Goal: Task Accomplishment & Management: Manage account settings

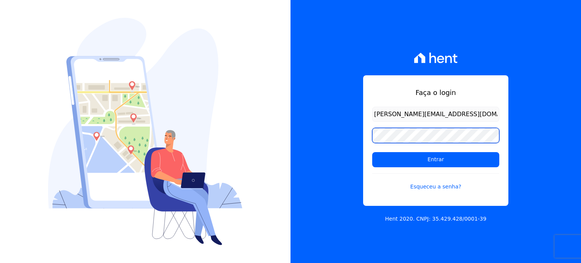
click at [373, 152] on input "Entrar" at bounding box center [436, 159] width 127 height 15
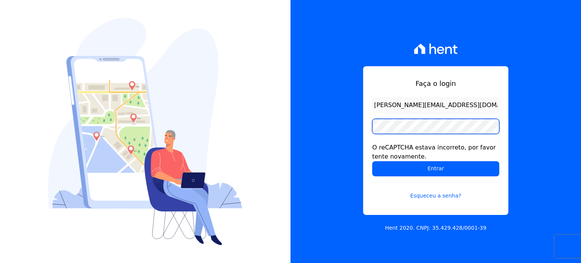
click at [373, 161] on input "Entrar" at bounding box center [436, 168] width 127 height 15
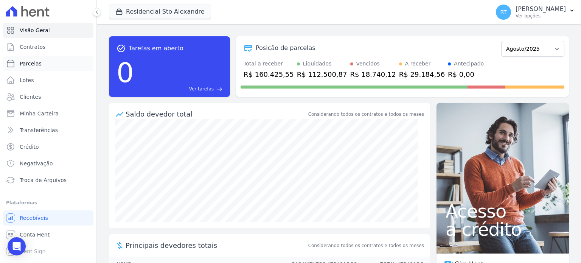
click at [32, 65] on span "Parcelas" at bounding box center [31, 64] width 22 height 8
select select
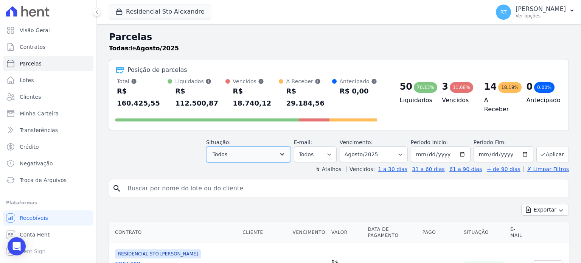
click at [286, 151] on icon "button" at bounding box center [283, 155] width 8 height 8
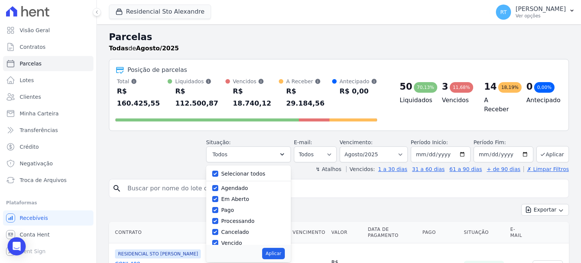
click at [227, 168] on div "Selecionar todos" at bounding box center [248, 173] width 73 height 11
click at [218, 171] on input "Selecionar todos" at bounding box center [215, 174] width 6 height 6
checkbox input "false"
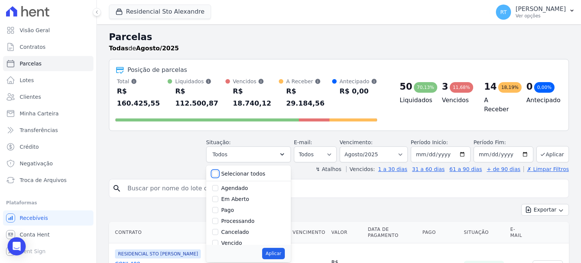
checkbox input "false"
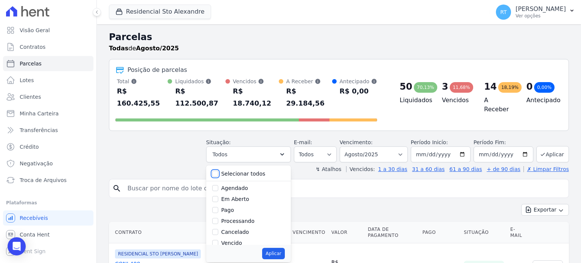
checkbox input "false"
click at [231, 205] on label "Vencido" at bounding box center [231, 208] width 21 height 6
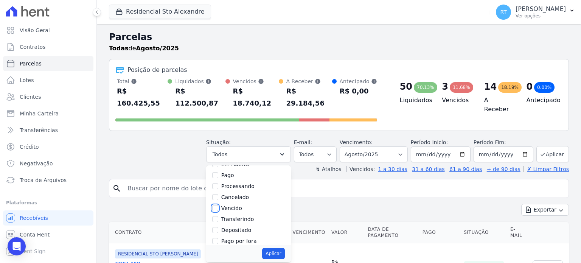
click at [218, 205] on input "Vencido" at bounding box center [215, 208] width 6 height 6
checkbox input "true"
click at [282, 248] on button "Aplicar" at bounding box center [273, 253] width 22 height 11
select select "overdue"
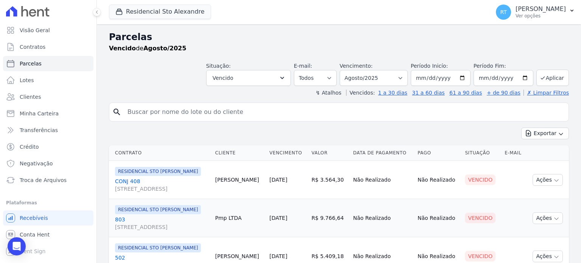
select select
click at [403, 77] on select "Filtrar por período ──────── Todos os meses Março/2020 Abril/2020 Maio/2020 Jun…" at bounding box center [374, 78] width 68 height 16
select select "date_range_filter"
click at [346, 70] on select "Filtrar por período ──────── Todos os meses Março/2020 Abril/2020 Maio/2020 Jun…" at bounding box center [374, 78] width 68 height 16
click at [335, 78] on select "Todos Lido Não-lido" at bounding box center [315, 78] width 43 height 16
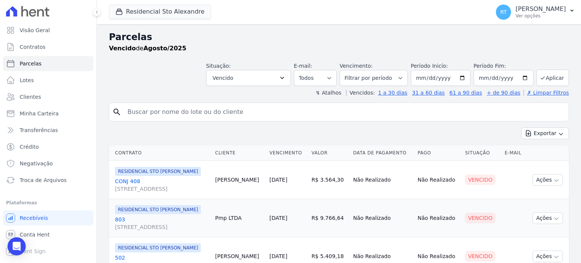
click at [301, 45] on div "Vencido de Agosto/2025" at bounding box center [339, 48] width 460 height 9
click at [460, 78] on input "2025-08-01" at bounding box center [441, 78] width 60 height 16
type input "2025-04-01"
click at [551, 78] on button "Aplicar" at bounding box center [553, 78] width 33 height 16
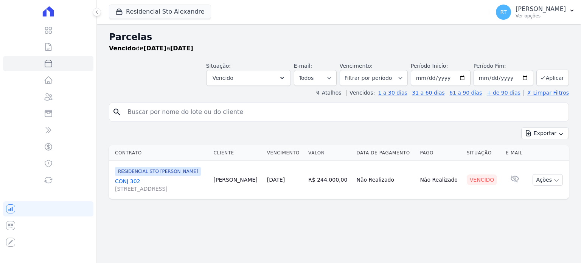
select select
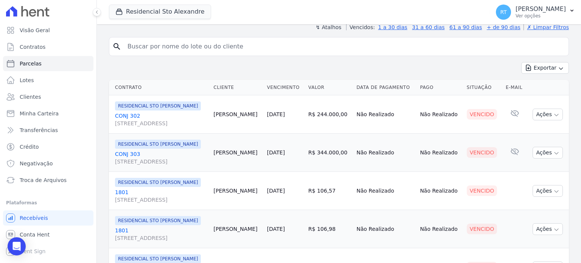
scroll to position [65, 0]
click at [545, 67] on button "Exportar" at bounding box center [546, 68] width 48 height 12
click at [547, 87] on span "Exportar PDF" at bounding box center [545, 87] width 40 height 8
click at [345, 65] on div "Exportar Exportar PDF Exportar CSV" at bounding box center [339, 71] width 460 height 18
